Goal: Task Accomplishment & Management: Complete application form

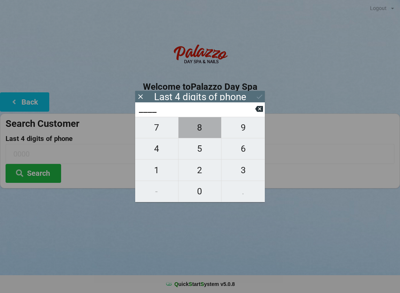
click at [197, 132] on span "8" at bounding box center [200, 128] width 43 height 16
type input "8___"
click at [156, 134] on span "7" at bounding box center [156, 128] width 43 height 16
type input "87__"
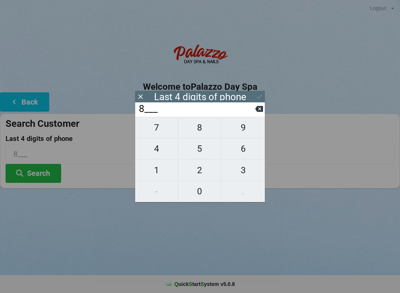
type input "87__"
click at [156, 133] on span "7" at bounding box center [156, 128] width 43 height 16
type input "877_"
click at [203, 132] on span "8" at bounding box center [200, 128] width 43 height 16
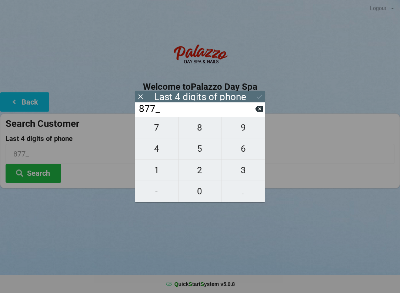
type input "8778"
click at [32, 169] on button "Search" at bounding box center [34, 173] width 56 height 19
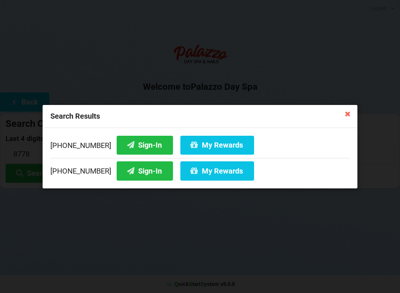
click at [128, 146] on button "Sign-In" at bounding box center [145, 144] width 56 height 19
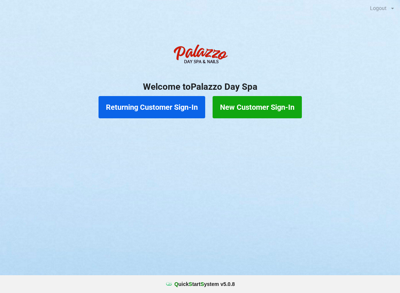
click at [277, 107] on button "New Customer Sign-In" at bounding box center [257, 107] width 89 height 22
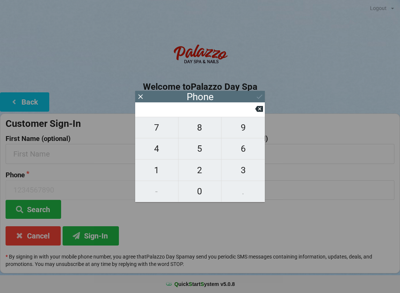
click at [242, 167] on span "3" at bounding box center [243, 170] width 43 height 16
type input "3"
click at [163, 170] on span "1" at bounding box center [156, 170] width 43 height 16
type input "31"
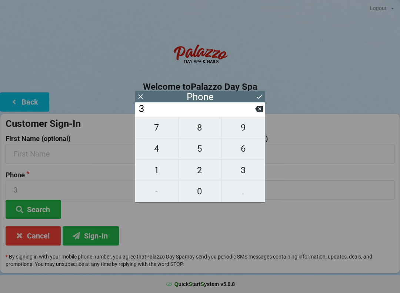
type input "31"
click at [243, 170] on span "3" at bounding box center [243, 170] width 43 height 16
type input "313"
click at [248, 149] on span "6" at bounding box center [243, 149] width 43 height 16
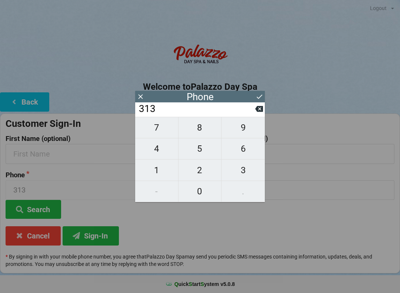
type input "3136"
click at [206, 130] on span "8" at bounding box center [200, 128] width 43 height 16
type input "31368"
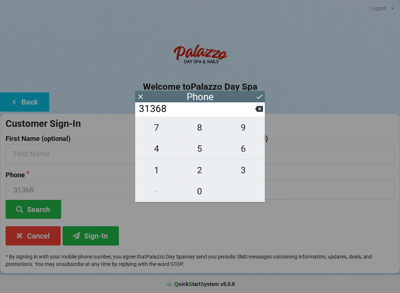
click at [210, 184] on span "0" at bounding box center [200, 191] width 43 height 16
type input "313680"
click at [166, 169] on span "1" at bounding box center [156, 170] width 43 height 16
type input "3136801"
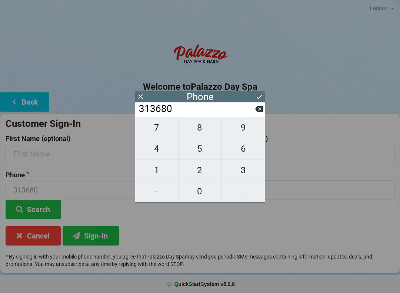
type input "3136801"
click at [205, 150] on span "5" at bounding box center [200, 149] width 43 height 16
type input "31368015"
click at [247, 130] on span "9" at bounding box center [243, 128] width 43 height 16
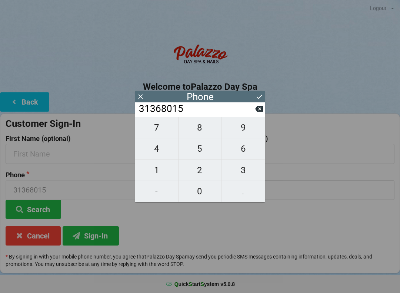
type input "313680159"
click at [195, 202] on button "0" at bounding box center [200, 191] width 43 height 21
type input "3136801590"
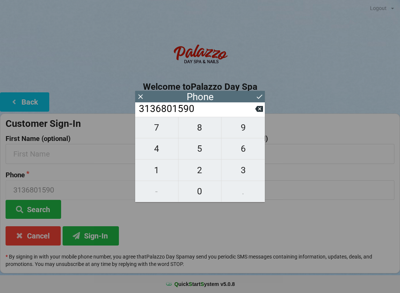
click at [259, 94] on icon at bounding box center [260, 97] width 8 height 8
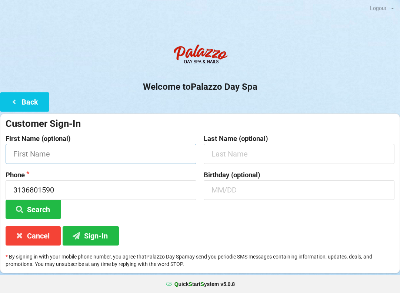
click at [132, 158] on input "text" at bounding box center [101, 154] width 191 height 20
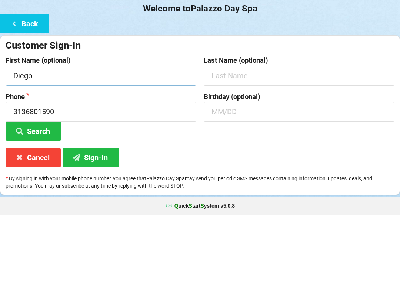
type input "Diego"
click at [290, 144] on input "text" at bounding box center [299, 154] width 191 height 20
type input "[PERSON_NAME]"
click at [279, 180] on input "text" at bounding box center [299, 190] width 191 height 20
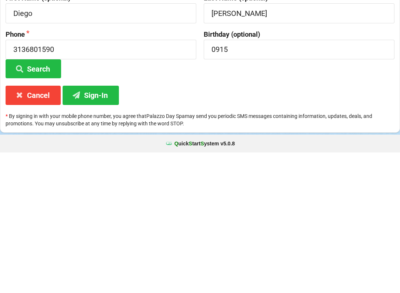
click at [104, 226] on button "Sign-In" at bounding box center [91, 235] width 56 height 19
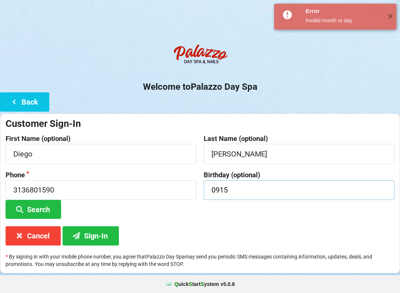
click at [275, 188] on input "0915" at bounding box center [299, 190] width 191 height 20
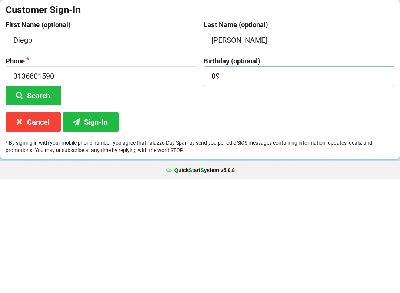
type input "0"
type input "09/15"
click at [110, 226] on button "Sign-In" at bounding box center [91, 235] width 56 height 19
